Goal: Find specific page/section: Find specific page/section

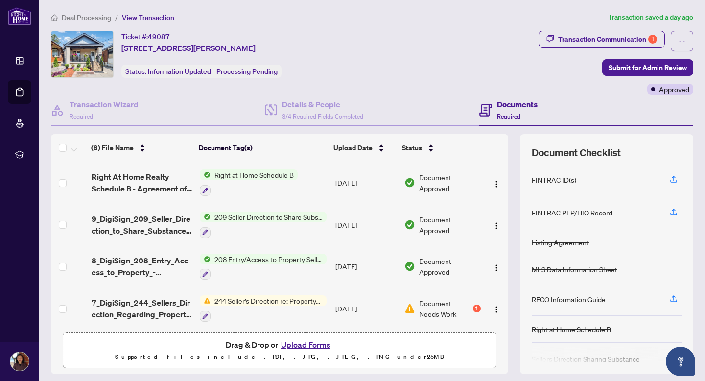
click at [100, 17] on span "Deal Processing" at bounding box center [86, 17] width 49 height 9
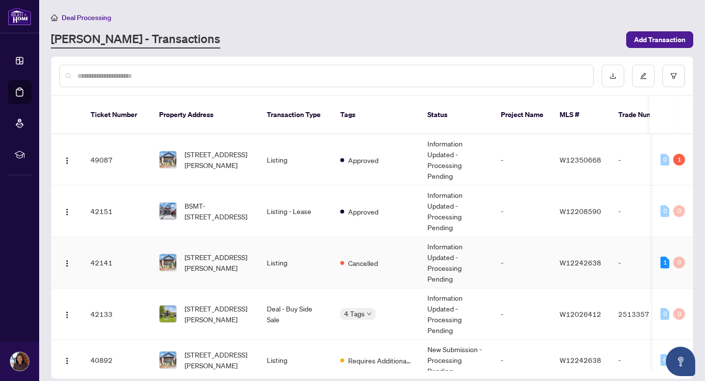
click at [183, 252] on div "[STREET_ADDRESS][PERSON_NAME]" at bounding box center [205, 263] width 92 height 22
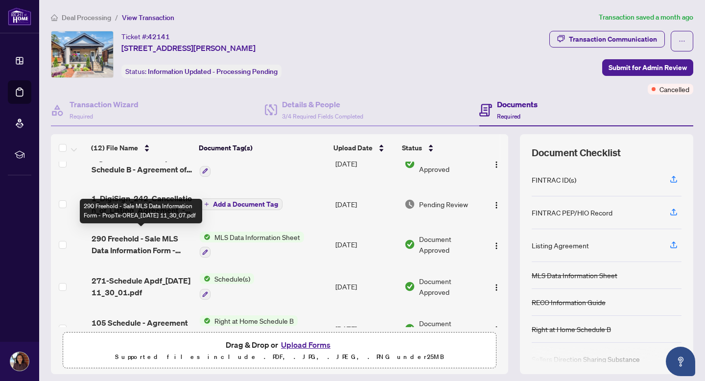
scroll to position [58, 0]
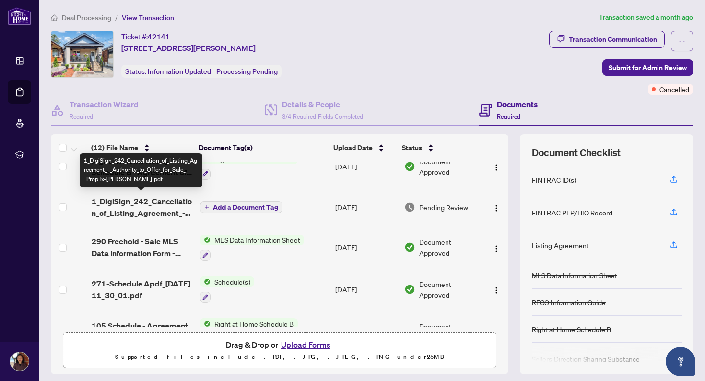
click at [160, 211] on span "1_DigiSign_242_Cancellation_of_Listing_Agreement_-_Authority_to_Offer_for_Sale_…" at bounding box center [142, 206] width 101 height 23
